Goal: Navigation & Orientation: Find specific page/section

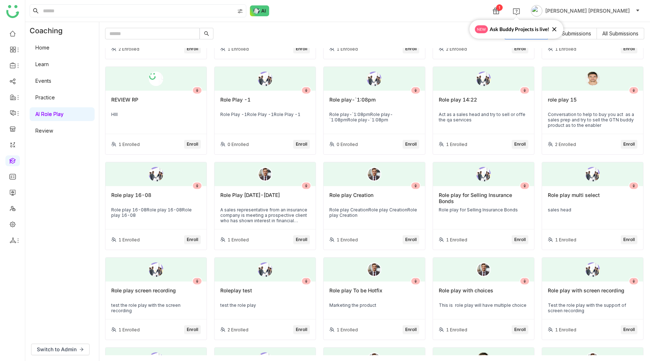
scroll to position [1061, 0]
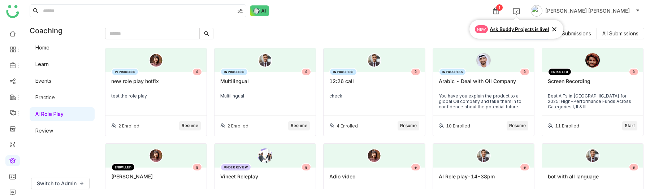
click at [553, 29] on icon at bounding box center [554, 29] width 7 height 7
click at [571, 31] on span "My Submissions" at bounding box center [572, 33] width 38 height 6
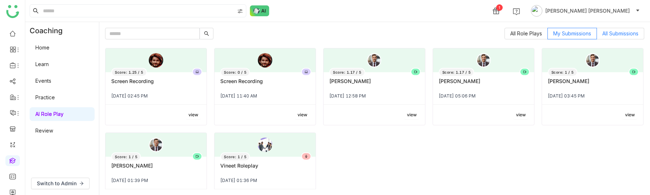
click at [615, 32] on span "All Submissions" at bounding box center [621, 33] width 36 height 6
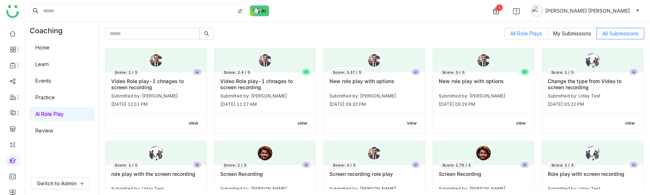
click at [518, 35] on span "All Role Plays" at bounding box center [526, 33] width 32 height 6
